Goal: Find specific page/section: Find specific page/section

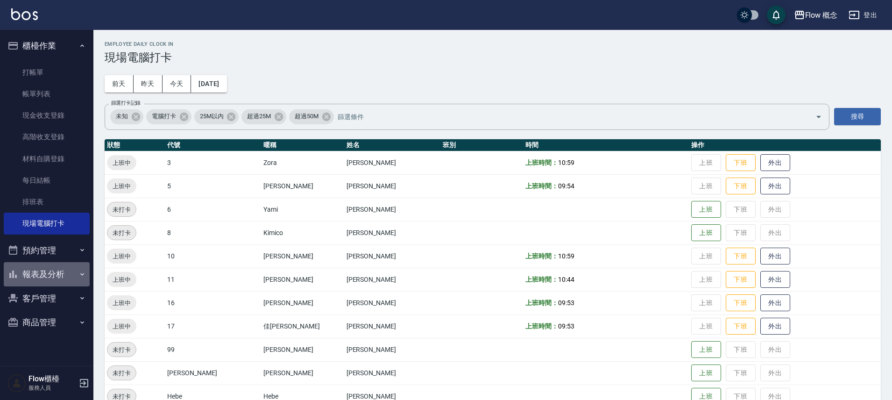
click at [47, 269] on button "報表及分析" at bounding box center [47, 274] width 86 height 24
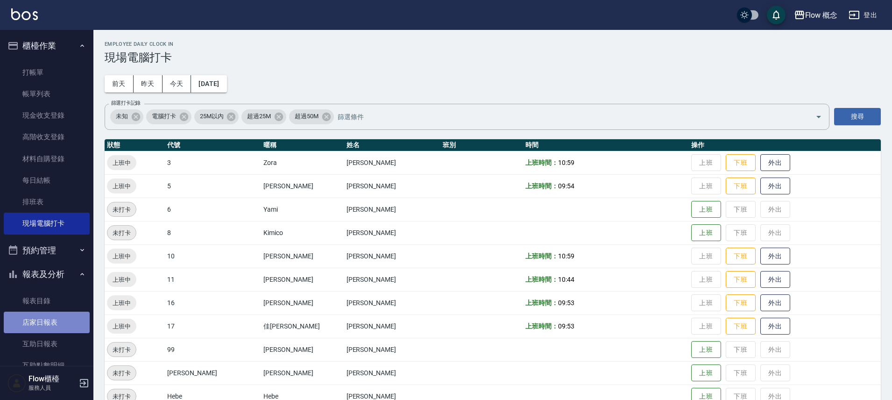
click at [58, 322] on link "店家日報表" at bounding box center [47, 322] width 86 height 21
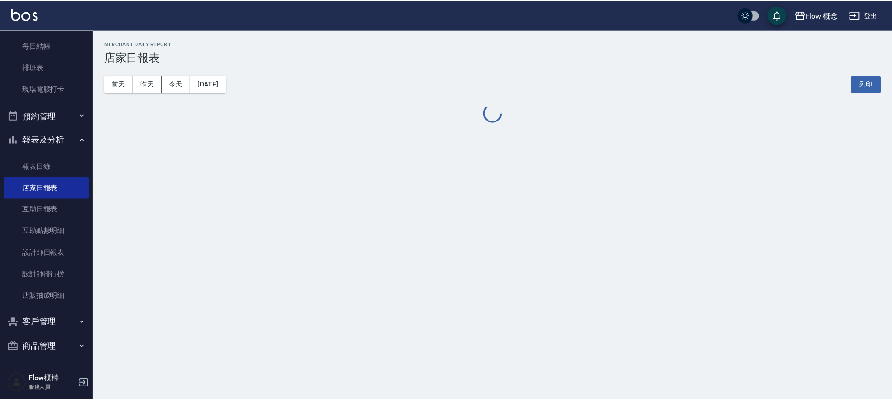
scroll to position [138, 0]
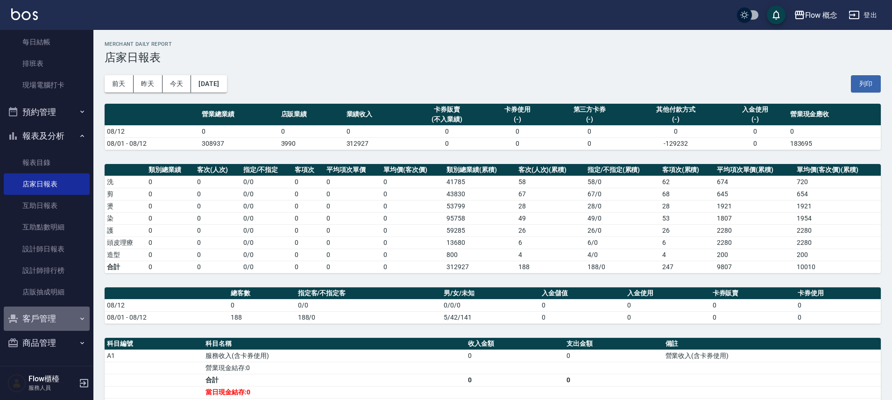
click at [55, 325] on button "客戶管理" at bounding box center [47, 318] width 86 height 24
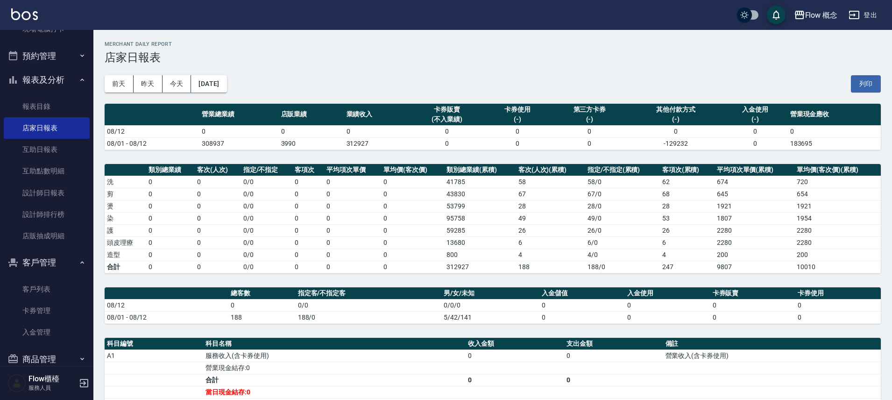
scroll to position [200, 0]
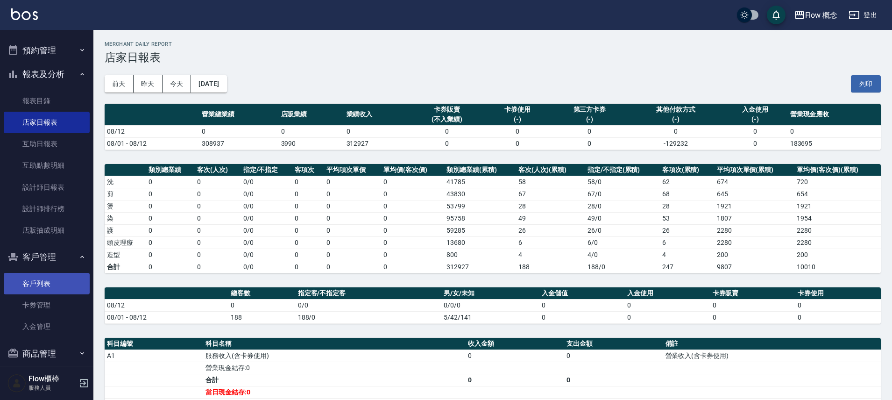
click at [53, 286] on link "客戶列表" at bounding box center [47, 283] width 86 height 21
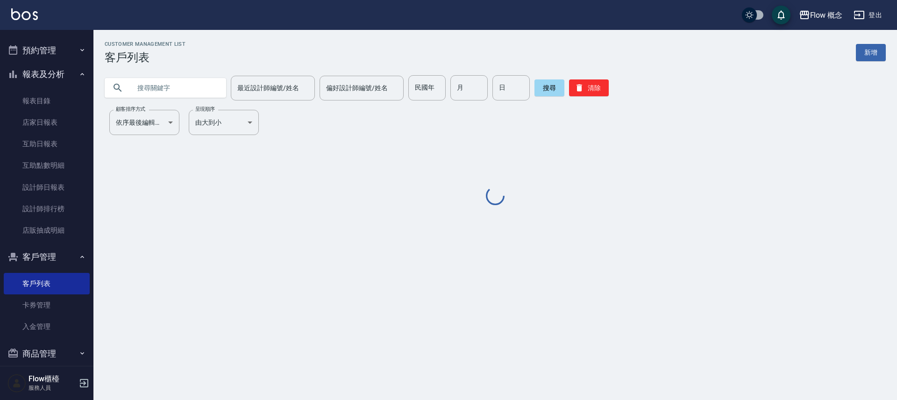
click at [170, 91] on input "text" at bounding box center [175, 87] width 88 height 25
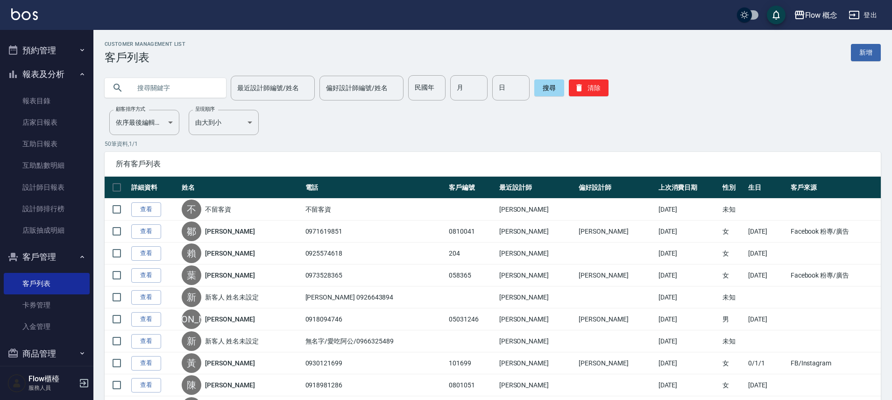
paste input "[PERSON_NAME]"
type input "[PERSON_NAME]"
click at [552, 88] on button "搜尋" at bounding box center [549, 87] width 30 height 17
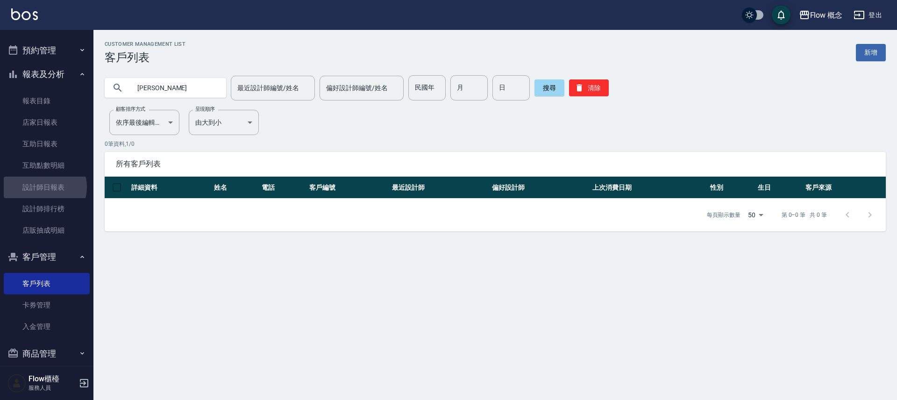
click at [44, 187] on link "設計師日報表" at bounding box center [47, 187] width 86 height 21
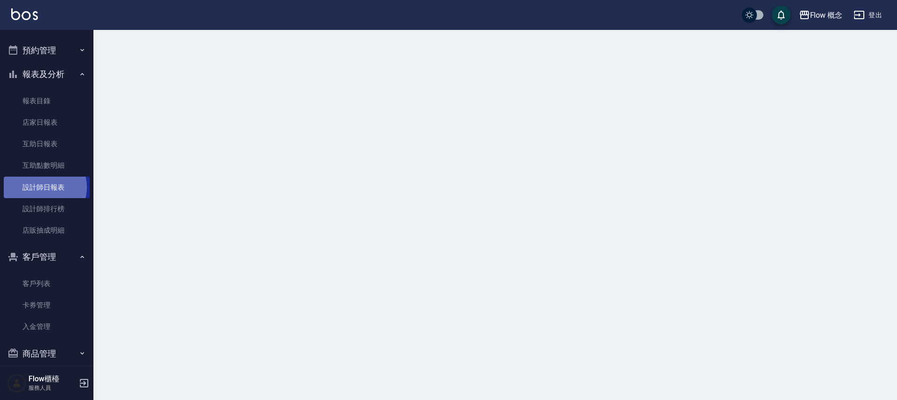
click at [44, 187] on link "設計師日報表" at bounding box center [47, 187] width 86 height 21
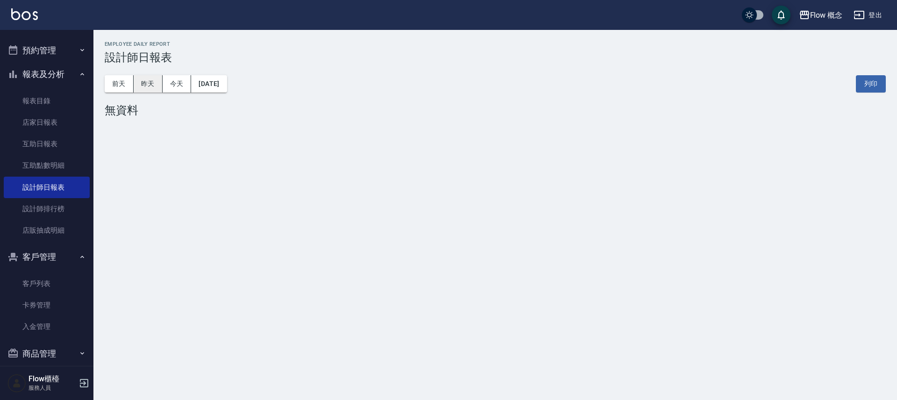
click at [156, 86] on button "昨天" at bounding box center [148, 83] width 29 height 17
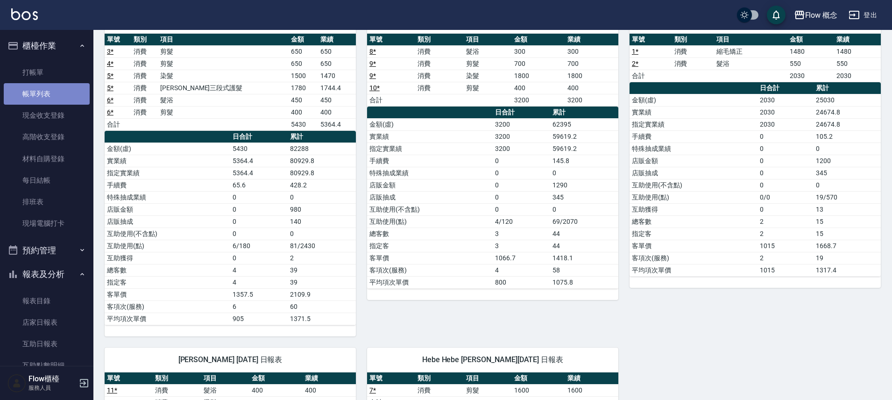
click at [56, 83] on link "帳單列表" at bounding box center [47, 93] width 86 height 21
